Goal: Transaction & Acquisition: Book appointment/travel/reservation

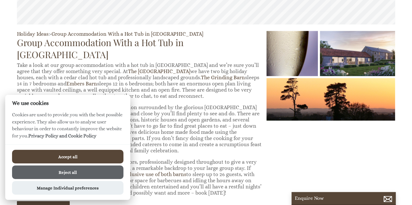
scroll to position [246, 0]
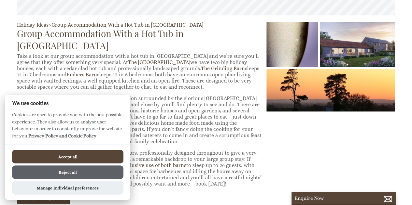
click at [61, 174] on button "Reject all" at bounding box center [67, 173] width 111 height 14
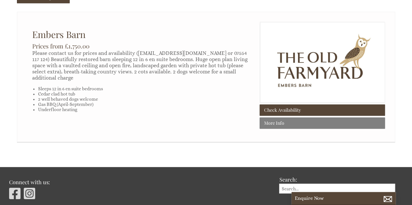
scroll to position [443, 0]
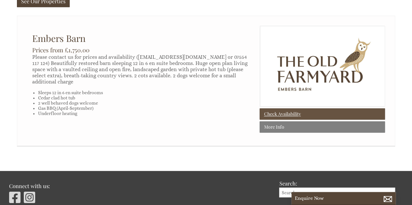
click at [273, 108] on link "Check Availability" at bounding box center [322, 113] width 125 height 11
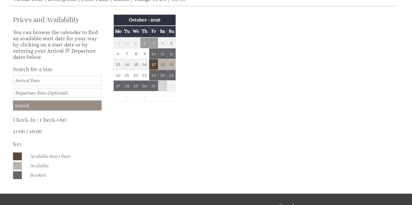
scroll to position [195, 0]
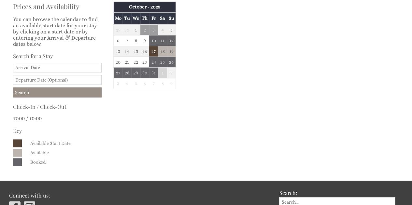
click at [54, 66] on input "Date" at bounding box center [57, 68] width 89 height 10
click at [114, 94] on div "October - 2025 Mo Tu We Th Fr Sa Su 29 30 1 2 3 4 5 6 7 8 9 10 11 12 13 14" at bounding box center [144, 49] width 70 height 94
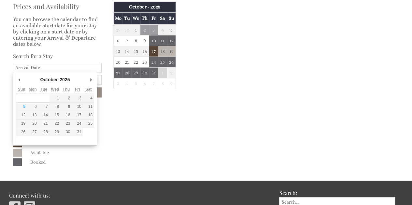
click at [37, 70] on input "Date" at bounding box center [57, 68] width 89 height 10
type input "09/01/2026"
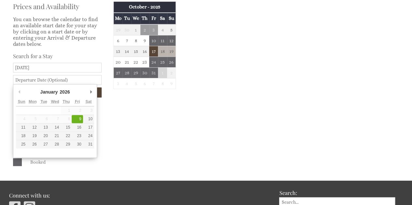
click at [69, 78] on input "text" at bounding box center [57, 80] width 89 height 10
type input "11/01/2026"
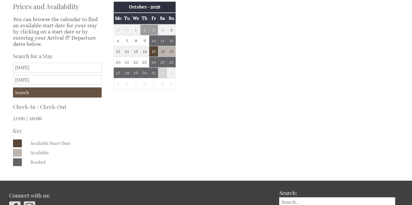
click at [71, 91] on input "Search" at bounding box center [57, 93] width 89 height 10
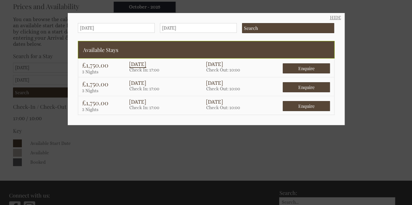
click at [332, 18] on link "HIDE" at bounding box center [335, 17] width 11 height 5
